Goal: Task Accomplishment & Management: Manage account settings

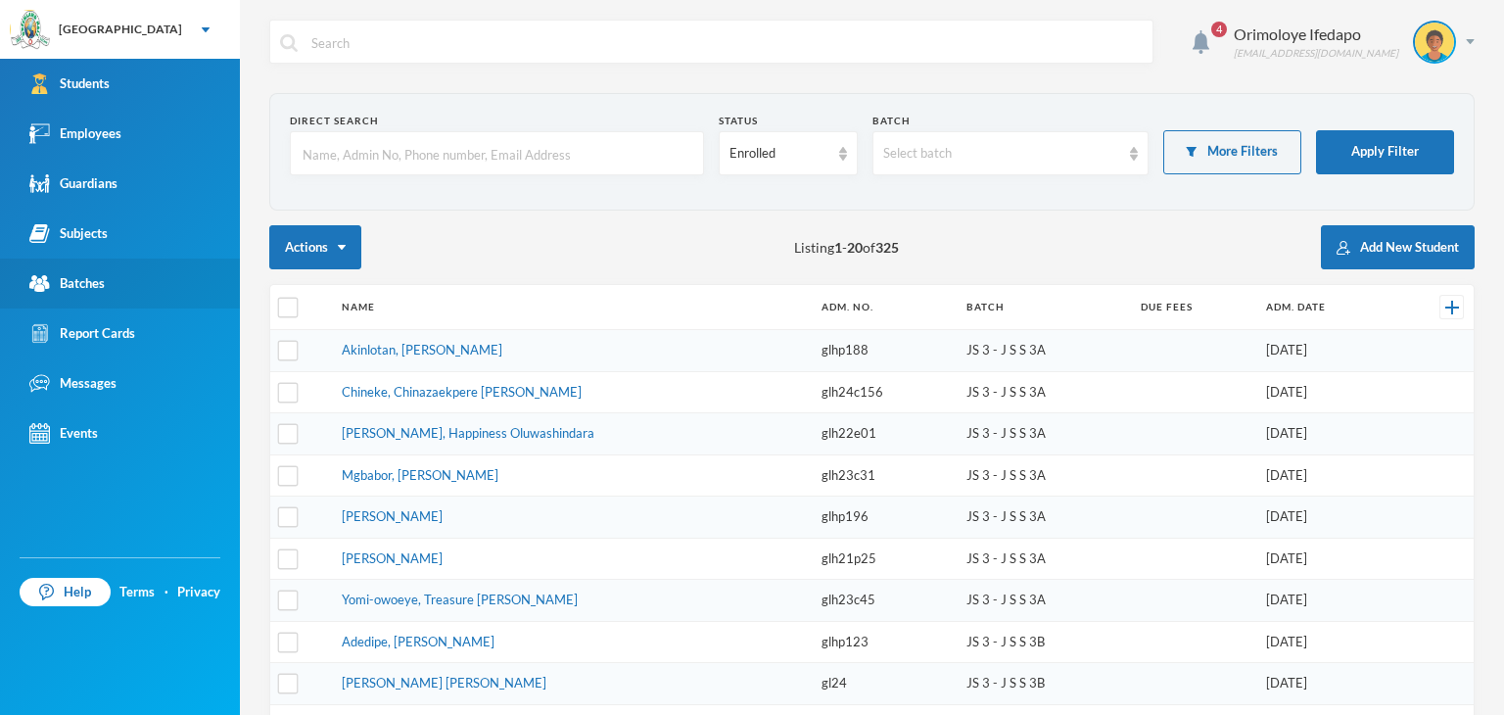
click at [95, 287] on div "Batches" at bounding box center [66, 283] width 75 height 21
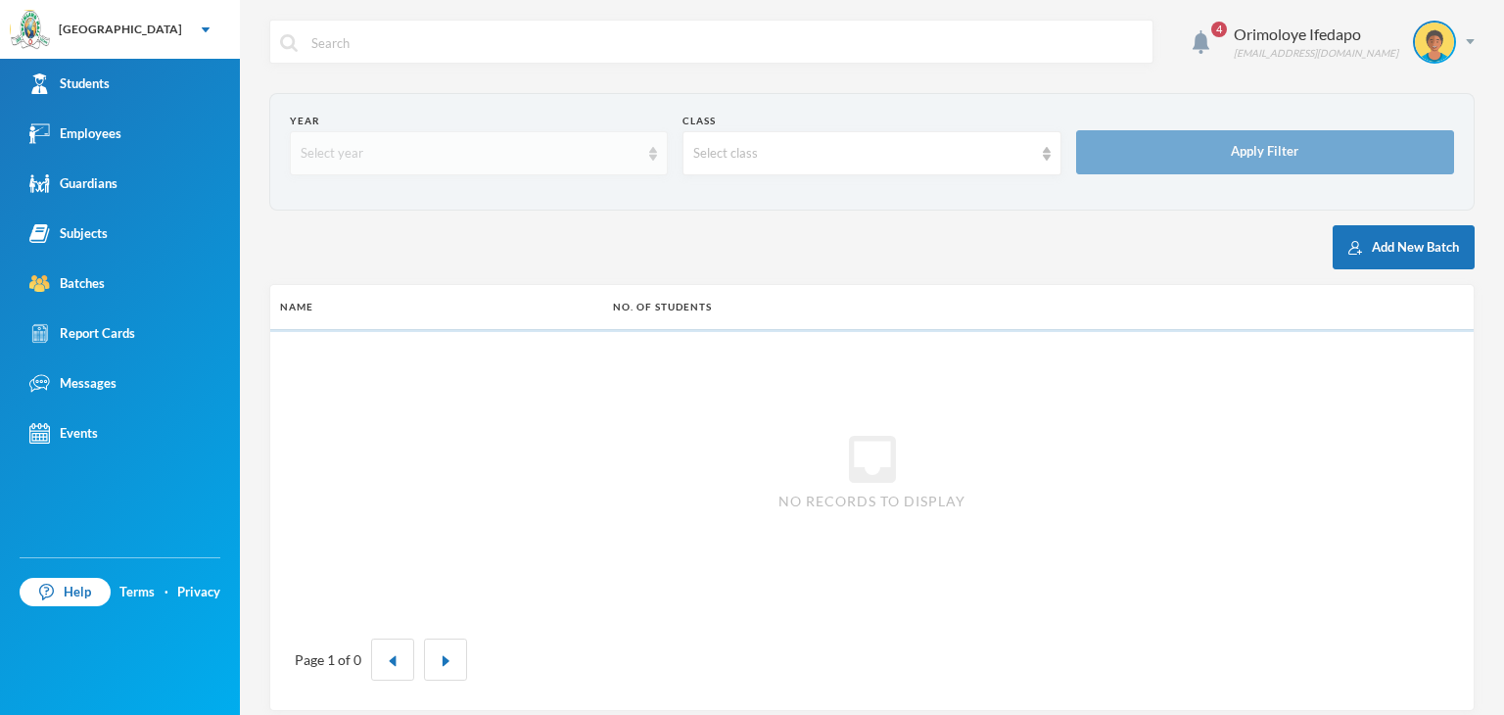
click at [529, 162] on div "Select year" at bounding box center [470, 154] width 339 height 20
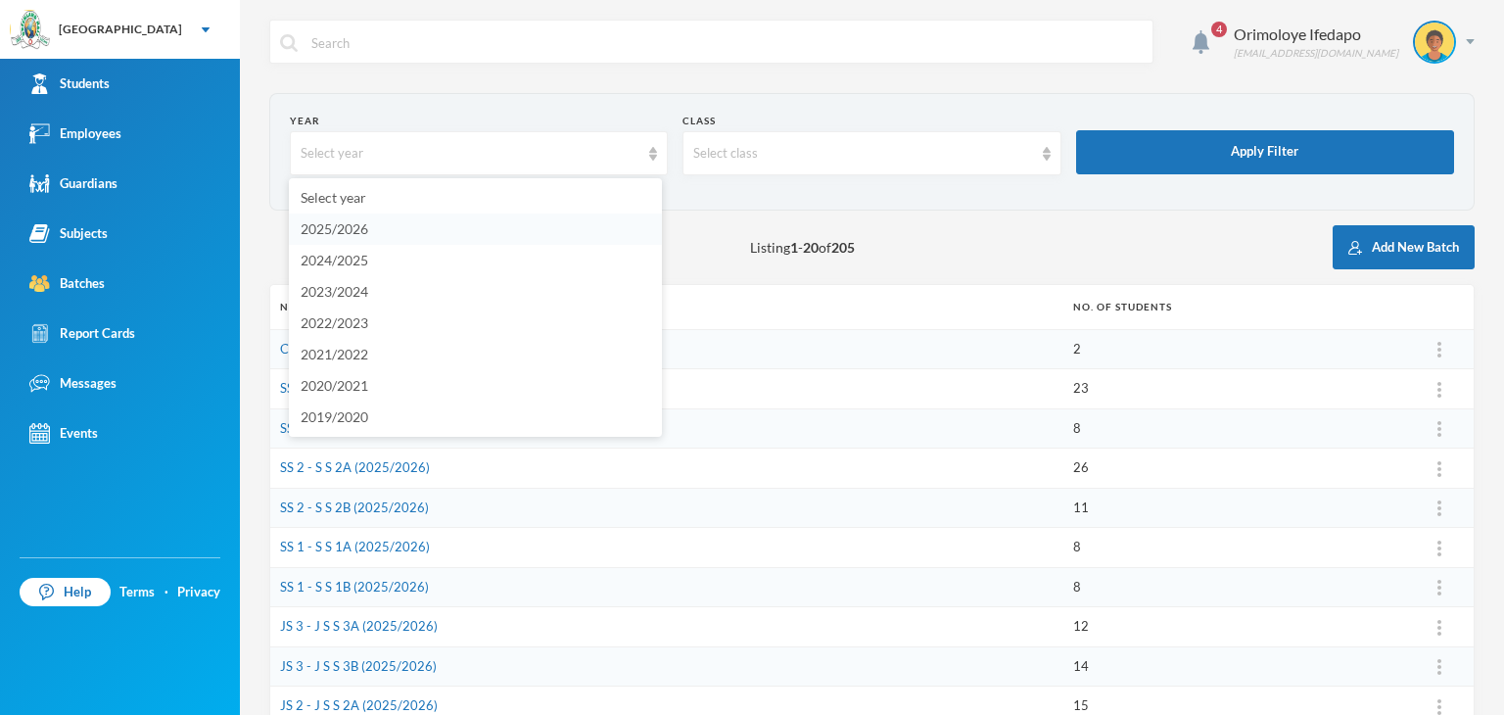
click at [388, 226] on li "2025/2026" at bounding box center [475, 228] width 373 height 31
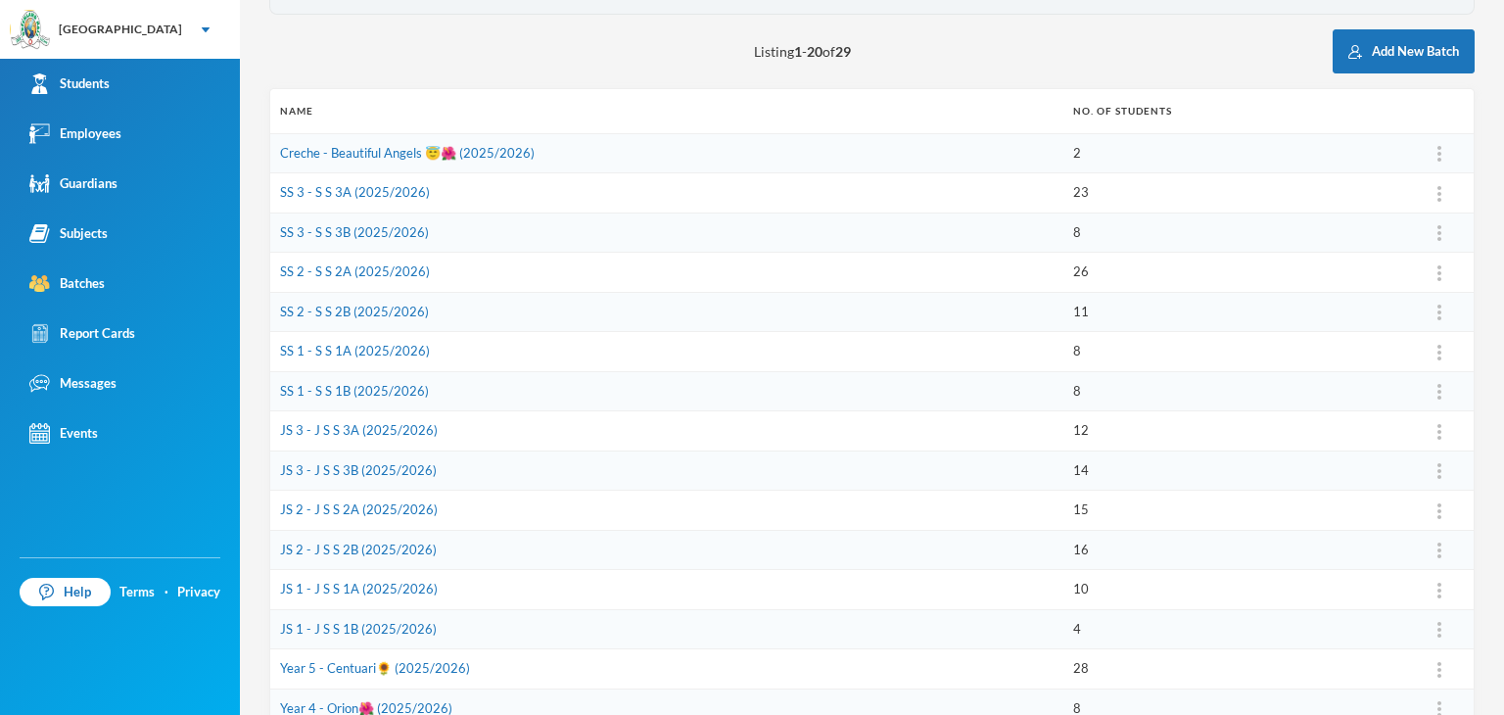
scroll to position [294, 0]
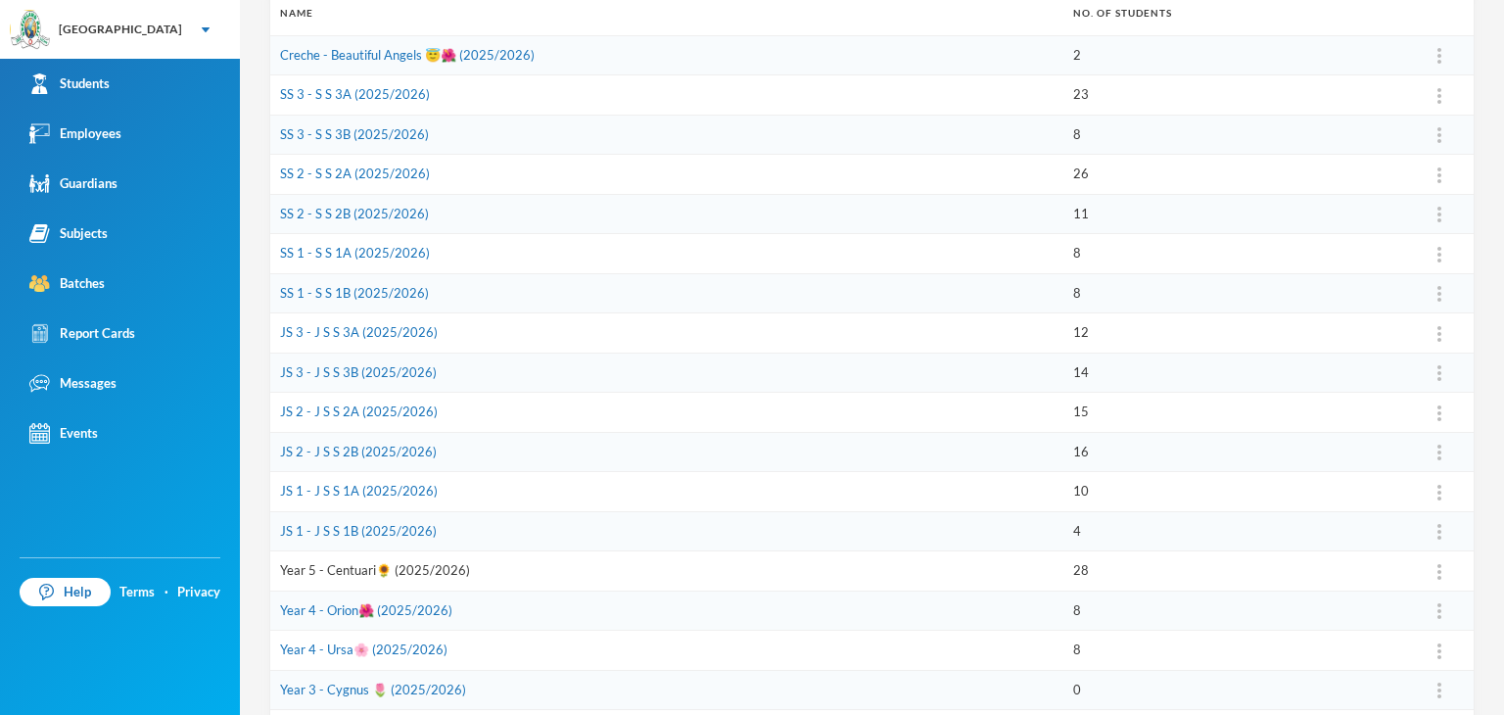
click at [317, 569] on link "Year 5 - Centuari🌻 (2025/2026)" at bounding box center [375, 570] width 190 height 16
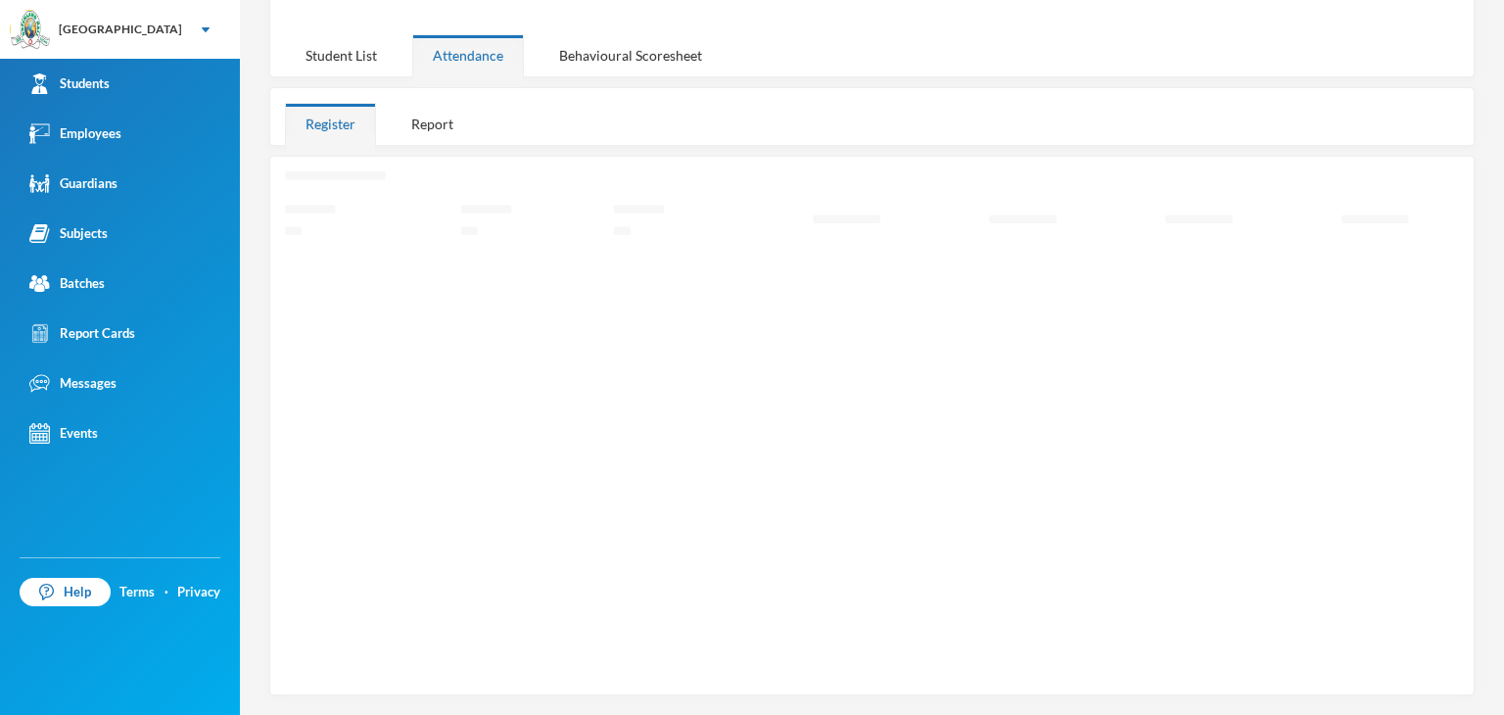
scroll to position [241, 0]
click at [326, 54] on div "Student List" at bounding box center [341, 64] width 113 height 42
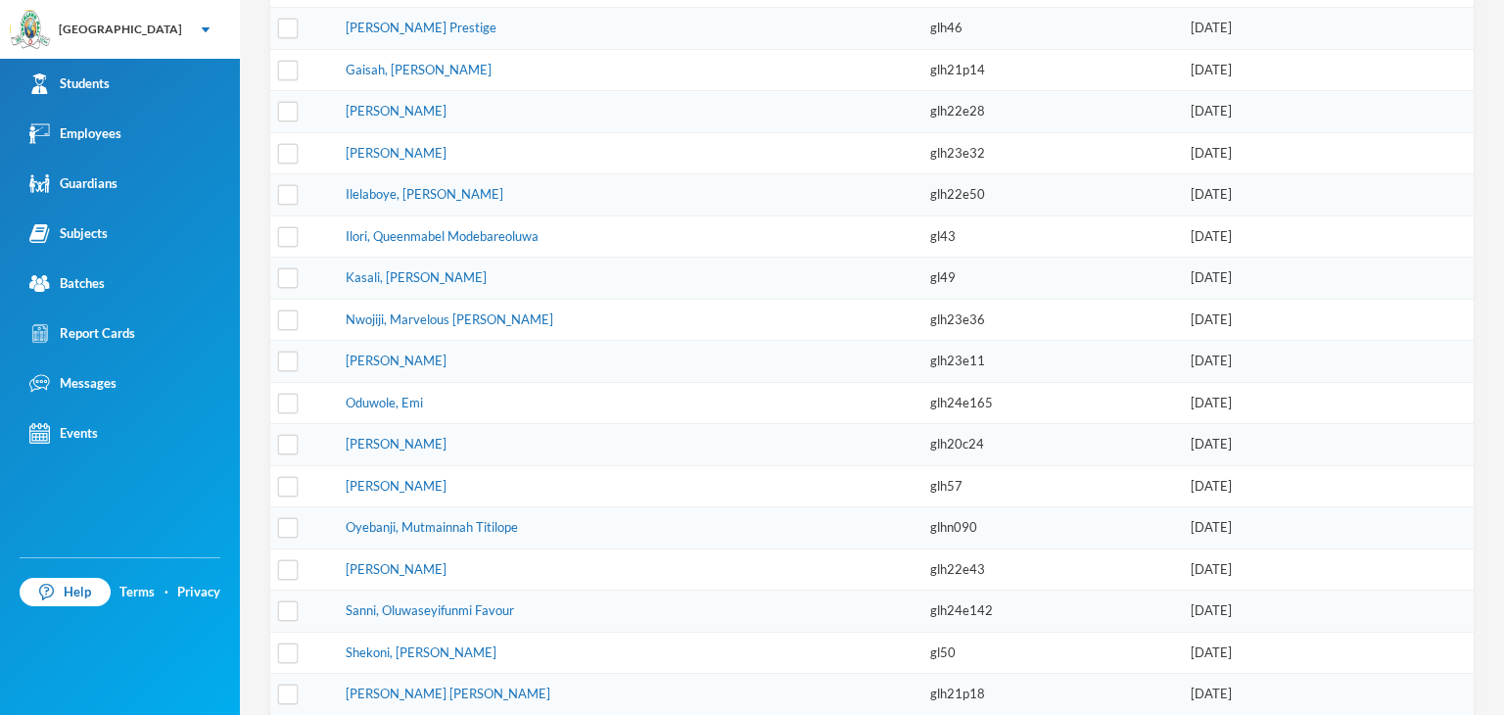
scroll to position [874, 0]
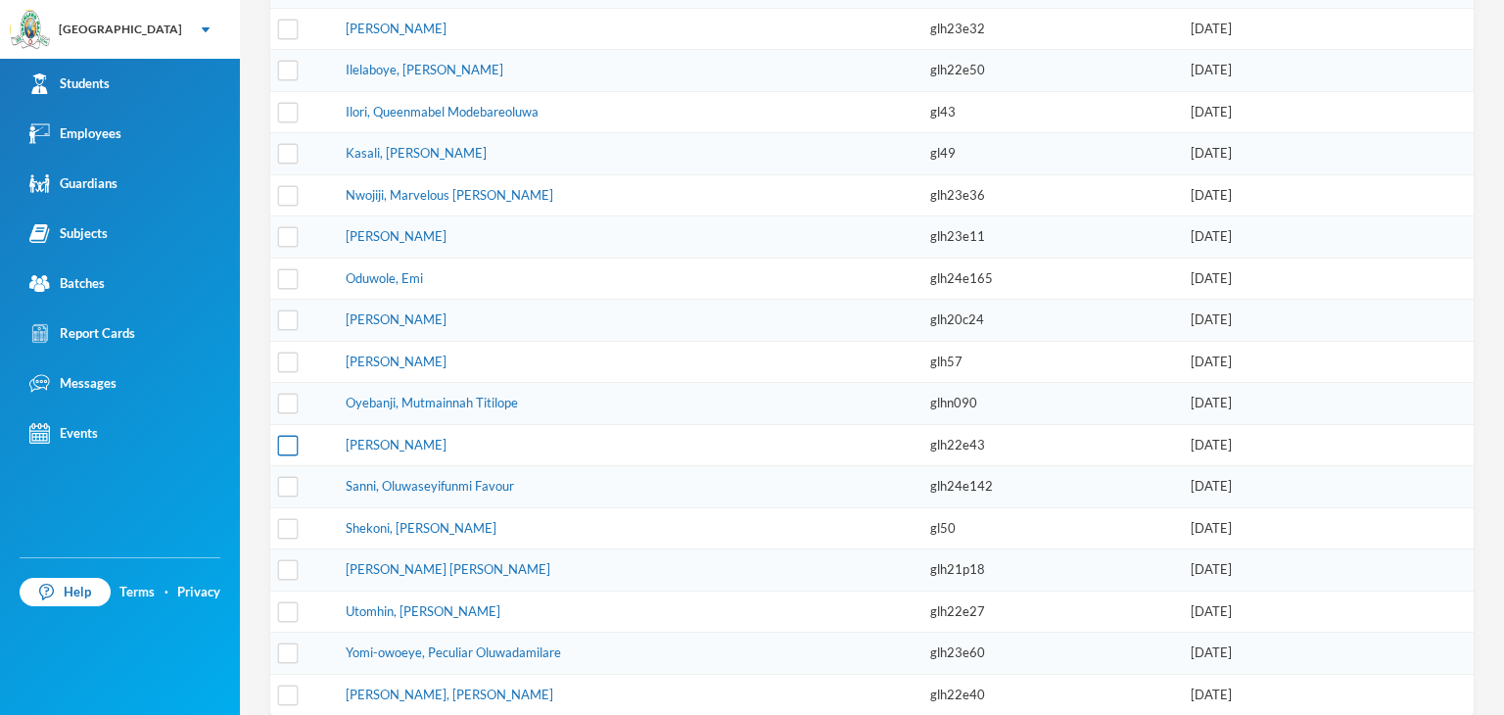
click at [286, 435] on input "checkbox" at bounding box center [288, 445] width 21 height 21
checkbox input "true"
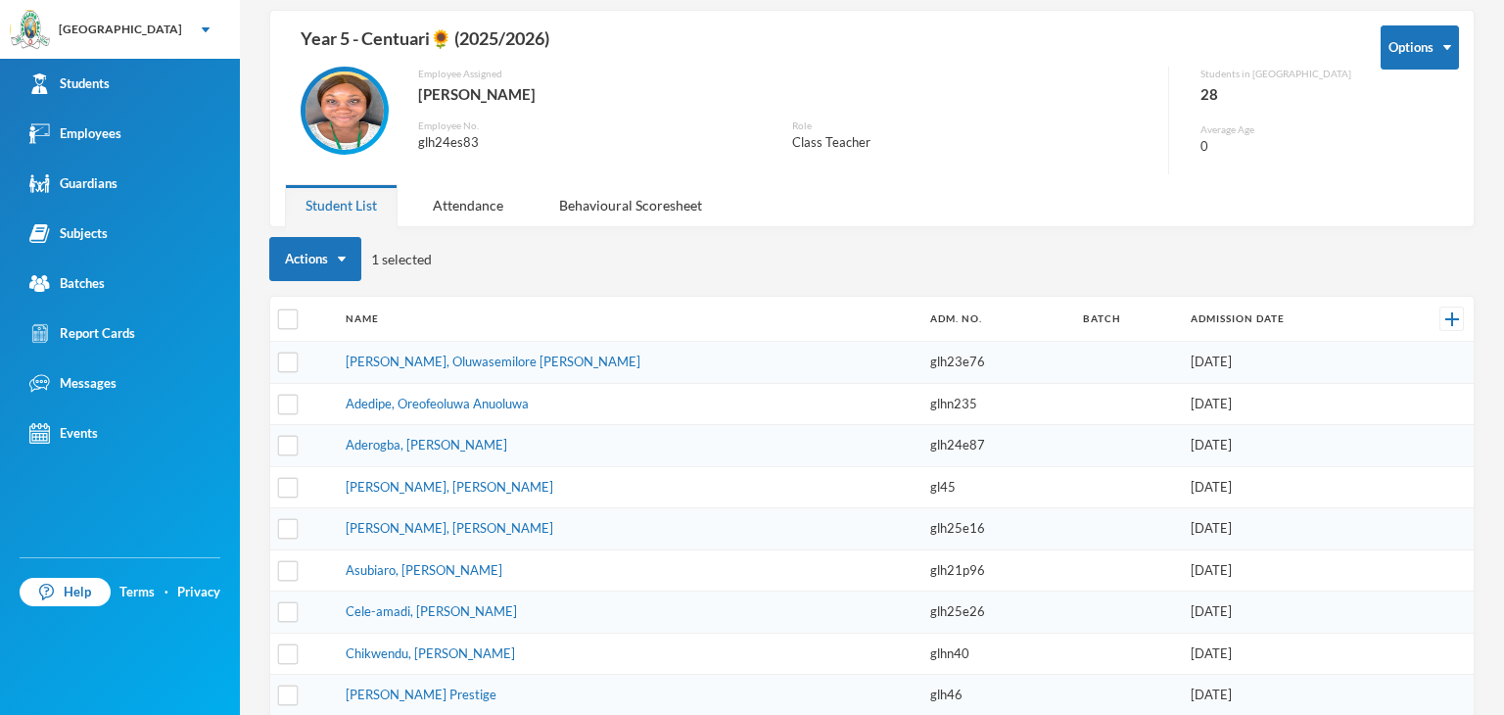
scroll to position [0, 0]
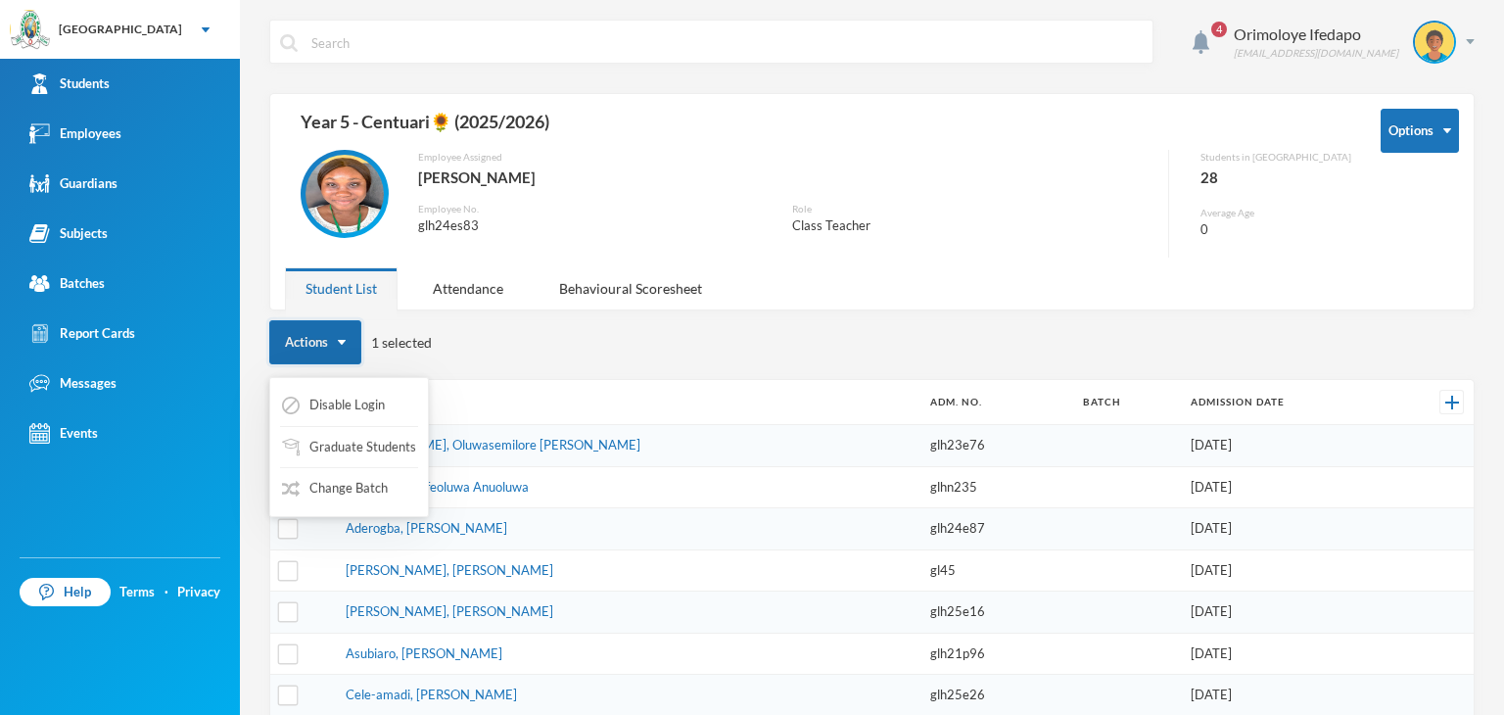
click at [338, 342] on img "button" at bounding box center [342, 342] width 8 height 5
click at [341, 483] on button "Change Batch" at bounding box center [335, 488] width 110 height 35
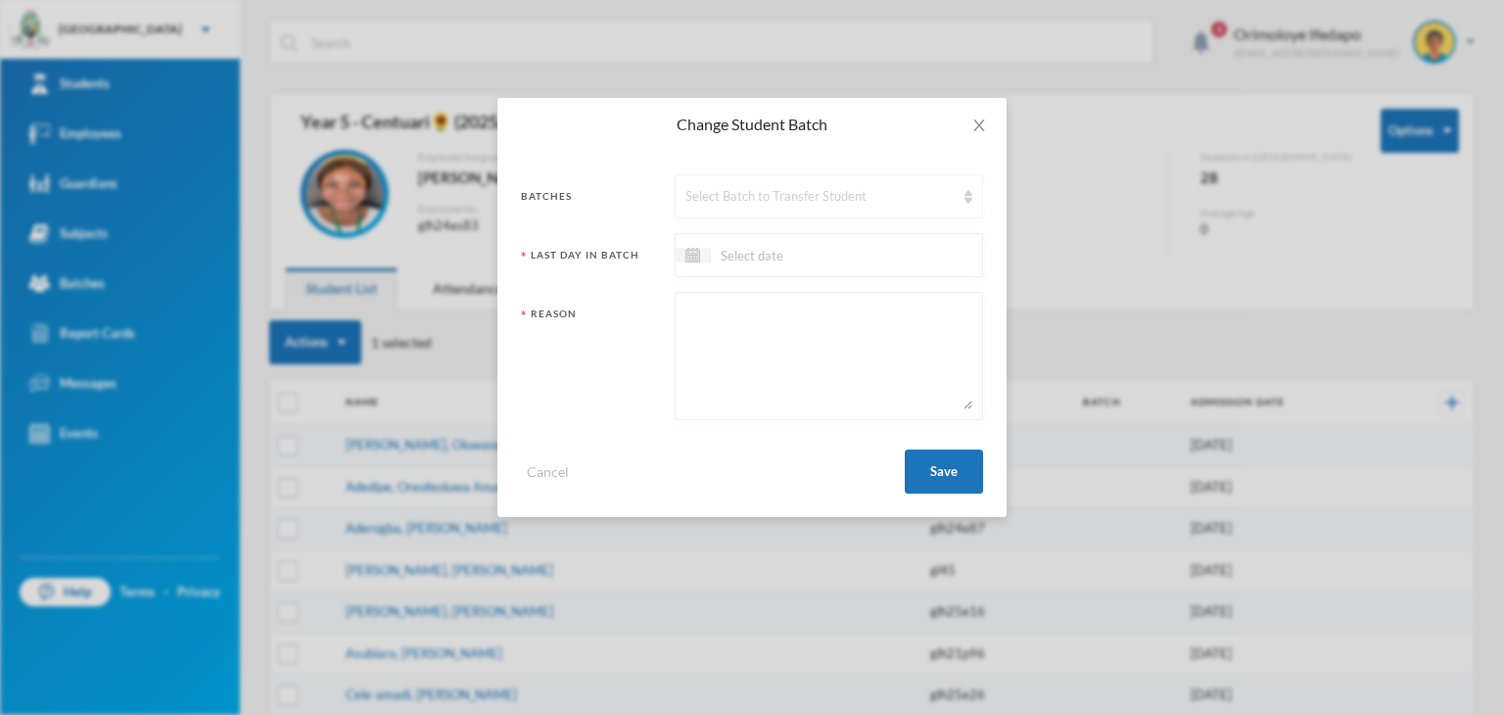
click at [787, 194] on div "Select Batch to Transfer Student" at bounding box center [819, 197] width 269 height 20
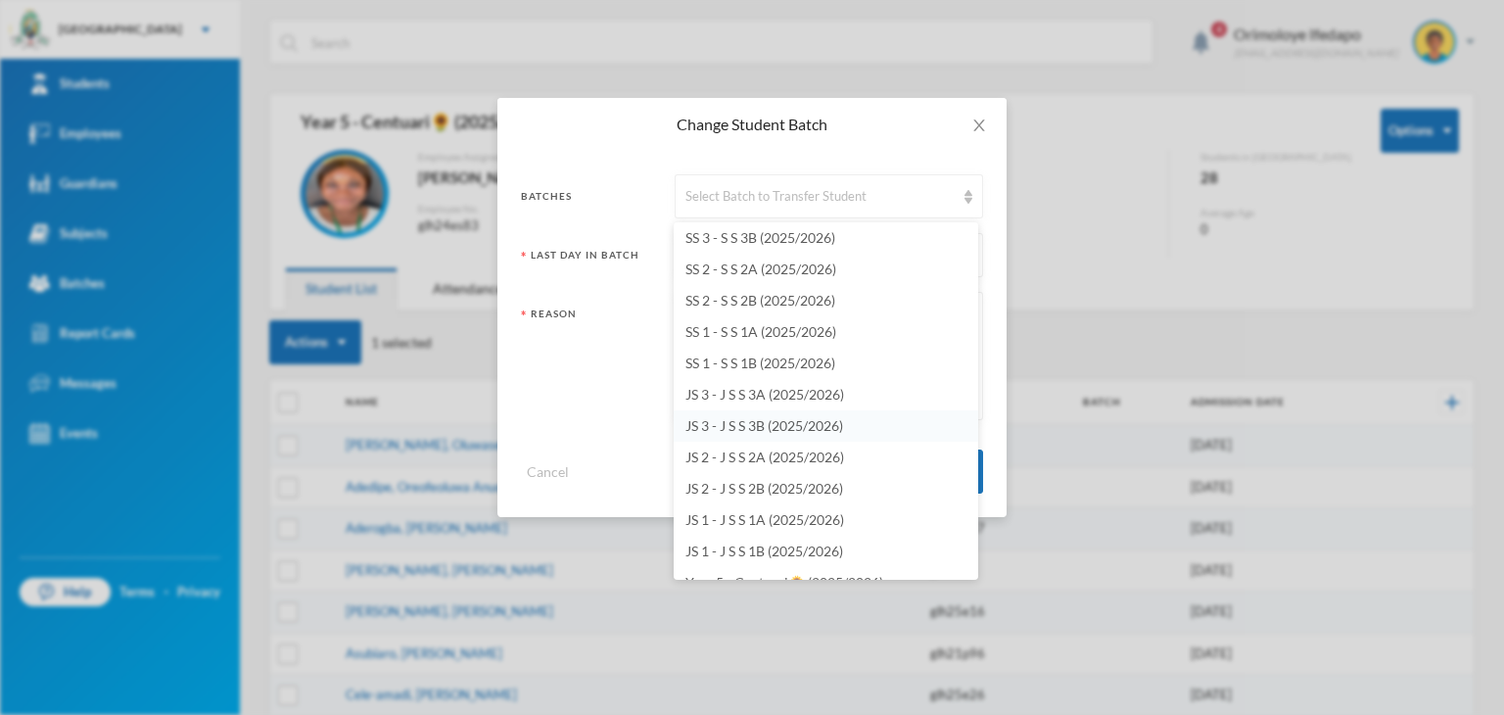
scroll to position [98, 0]
click at [748, 490] on span "JS 1 - J S S 1A (2025/2026)" at bounding box center [764, 488] width 159 height 17
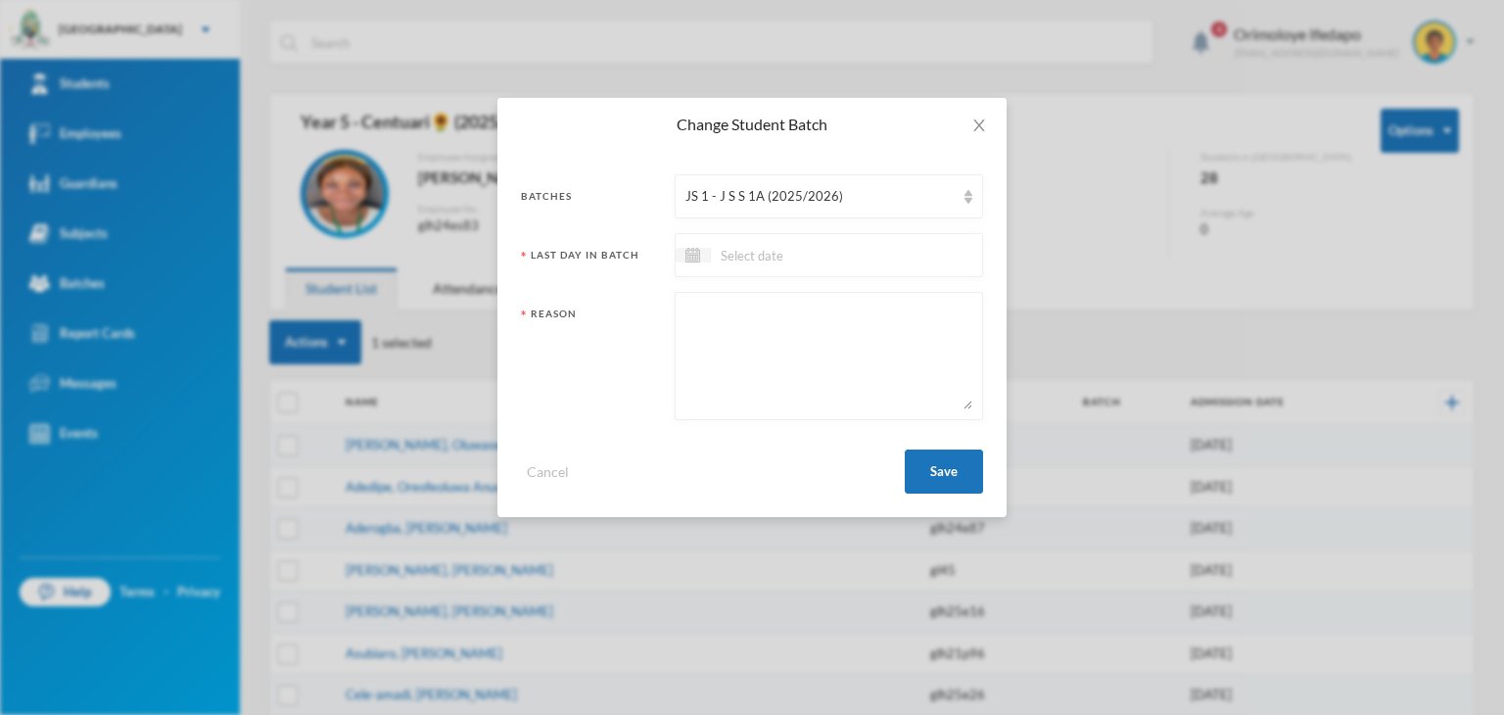
click at [725, 261] on input at bounding box center [793, 255] width 164 height 23
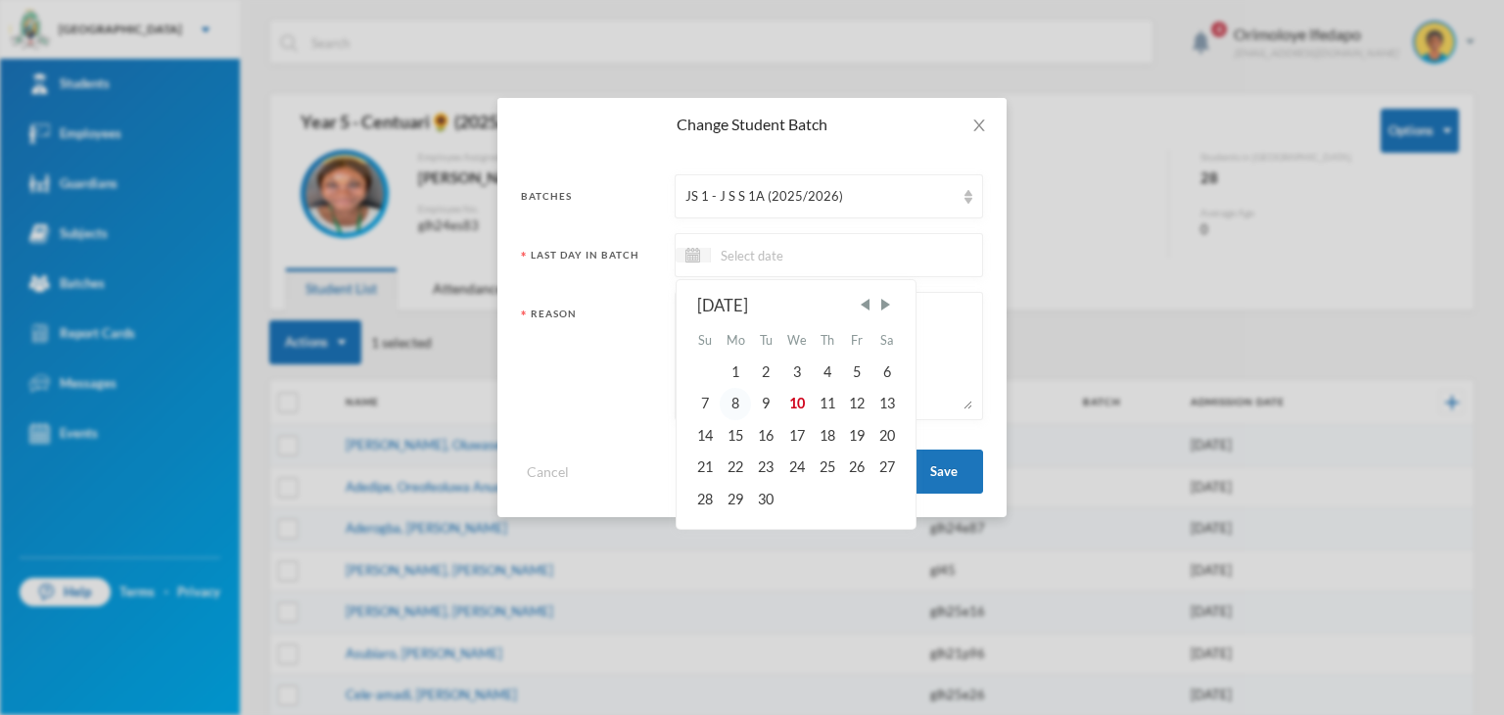
click at [728, 406] on div "8" at bounding box center [735, 403] width 31 height 31
type input "08/09/2025"
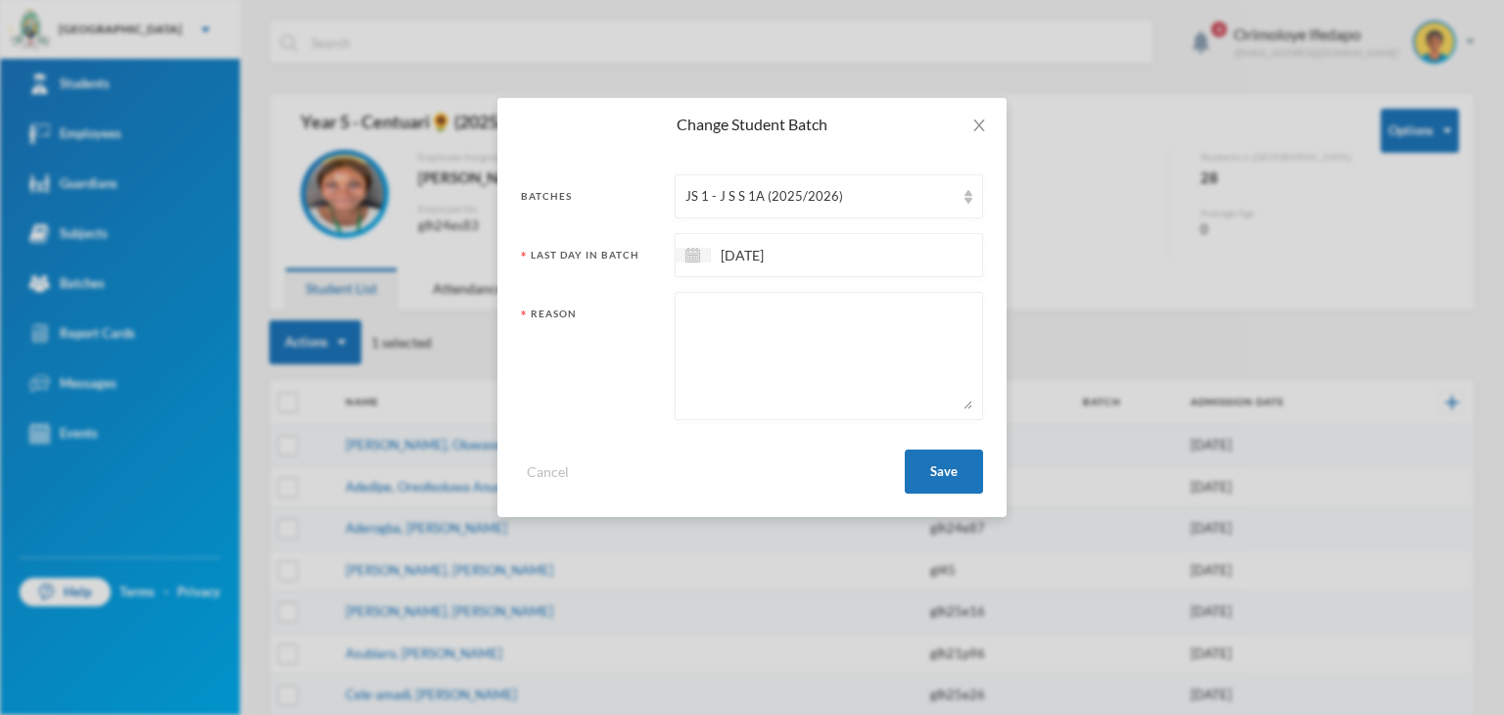
click at [701, 317] on textarea at bounding box center [828, 355] width 287 height 107
type textarea "Promotion to the Next Month"
click at [940, 467] on button "Save" at bounding box center [944, 471] width 78 height 44
checkbox input "false"
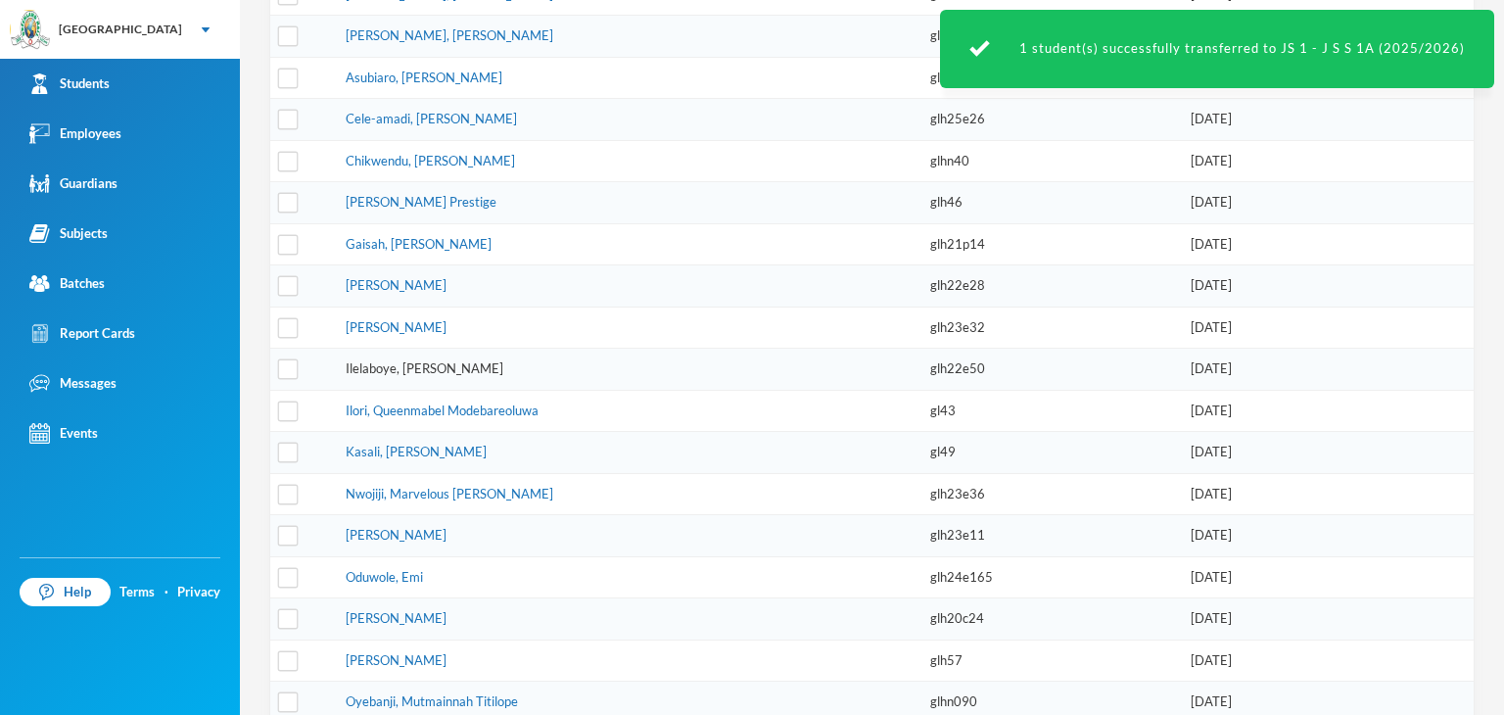
scroll to position [540, 0]
